Goal: Obtain resource: Obtain resource

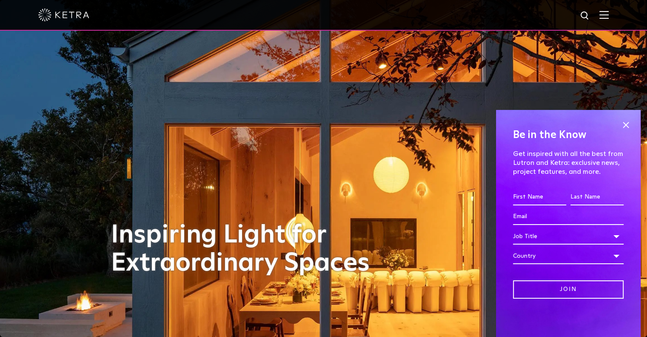
click at [609, 19] on img at bounding box center [604, 15] width 9 height 8
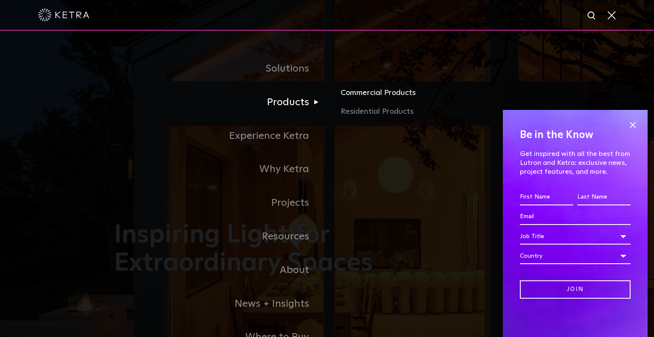
click at [367, 88] on link "Commercial Products" at bounding box center [440, 96] width 199 height 19
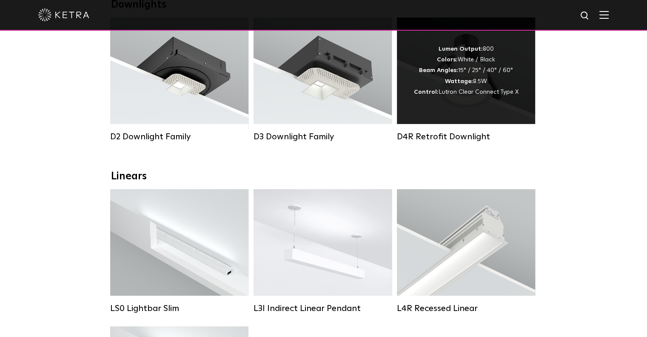
scroll to position [43, 0]
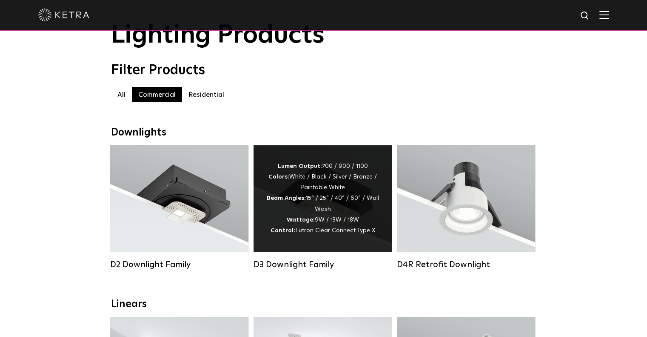
click at [312, 209] on div "Lumen Output: 700 / 900 / 1100 Colors: White / Black / Silver / Bronze / Painta…" at bounding box center [322, 198] width 113 height 75
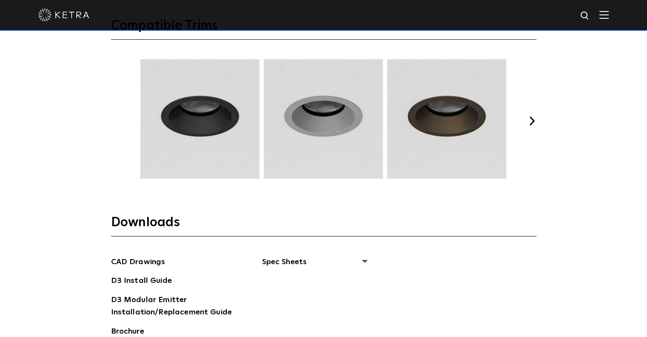
scroll to position [1277, 0]
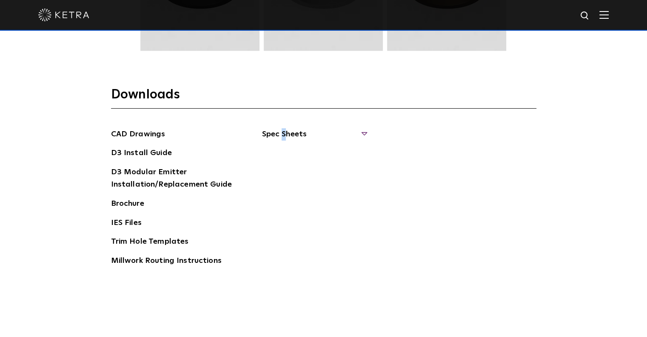
click at [284, 131] on span "Spec Sheets" at bounding box center [314, 137] width 104 height 19
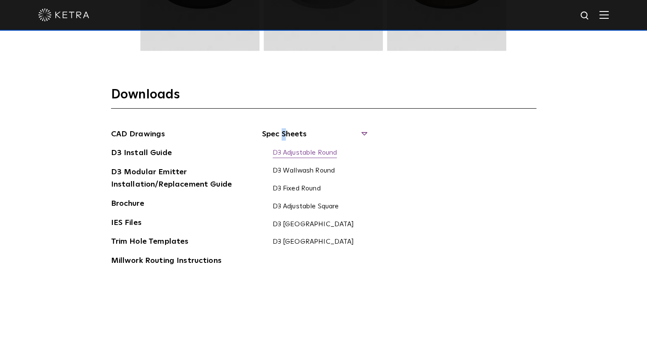
click at [307, 155] on link "D3 Adjustable Round" at bounding box center [305, 153] width 65 height 9
